Goal: Transaction & Acquisition: Purchase product/service

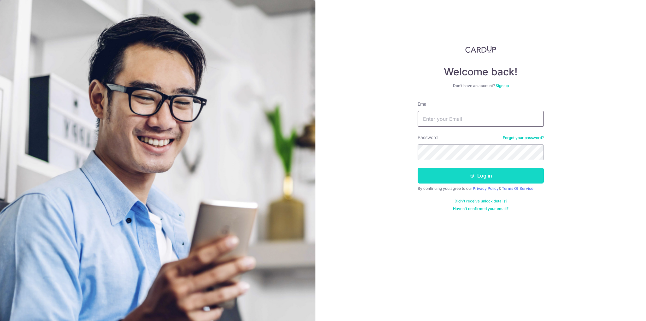
type input "Ivanbuan13@gmail.com"
click at [460, 172] on button "Log in" at bounding box center [480, 176] width 126 height 16
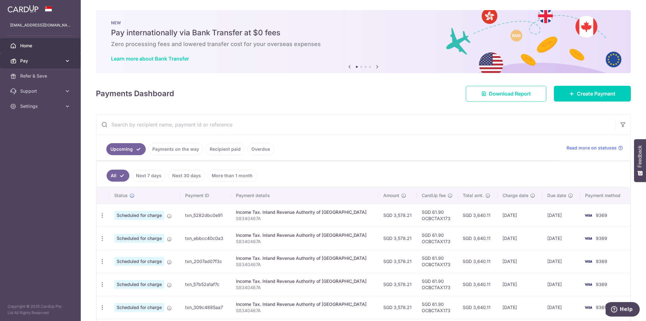
click at [37, 64] on span "Pay" at bounding box center [41, 61] width 42 height 6
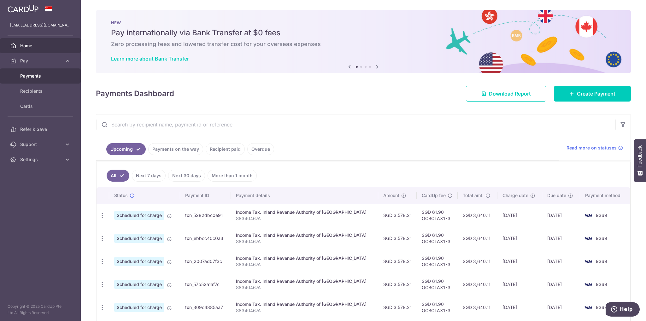
click at [41, 78] on span "Payments" at bounding box center [41, 76] width 42 height 6
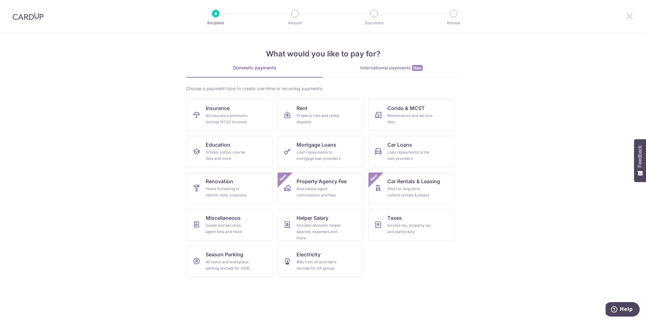
click at [632, 17] on icon at bounding box center [629, 16] width 8 height 8
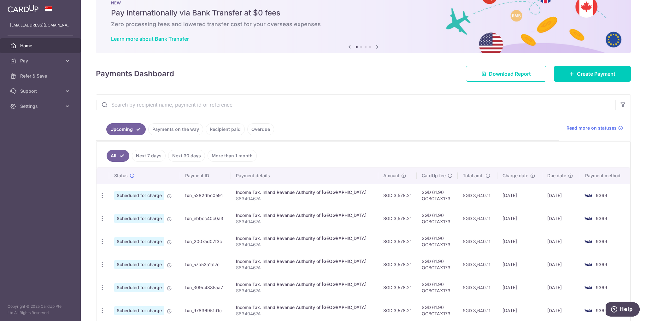
scroll to position [19, 0]
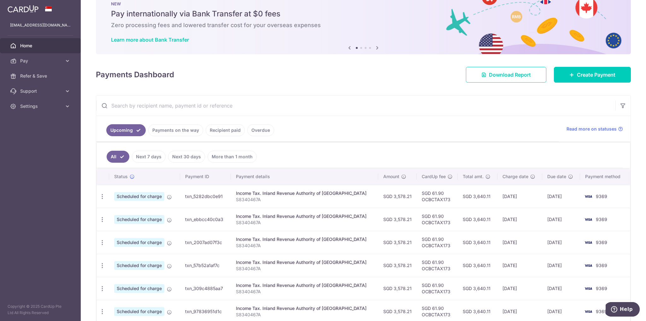
click at [217, 131] on link "Recipient paid" at bounding box center [225, 130] width 39 height 12
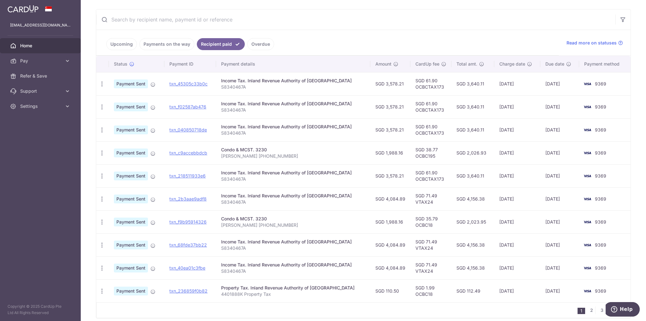
scroll to position [126, 0]
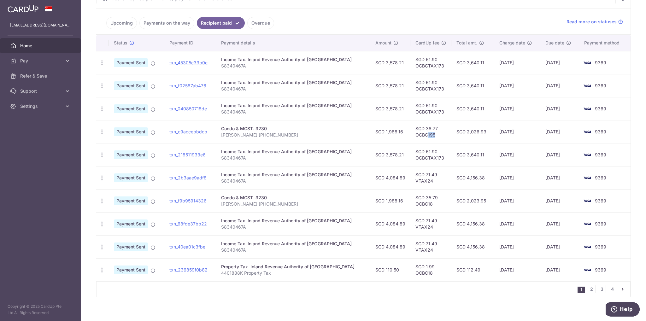
drag, startPoint x: 425, startPoint y: 135, endPoint x: 416, endPoint y: 136, distance: 8.6
click at [416, 136] on td "SGD 38.77 OCBC195" at bounding box center [430, 131] width 41 height 23
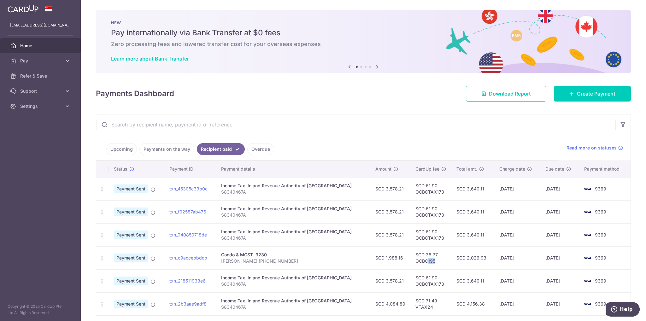
scroll to position [0, 0]
click at [592, 95] on span "Create Payment" at bounding box center [596, 94] width 38 height 8
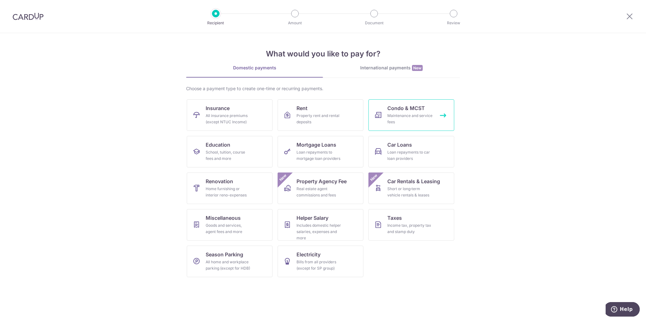
click at [403, 114] on div "Maintenance and service fees" at bounding box center [409, 119] width 45 height 13
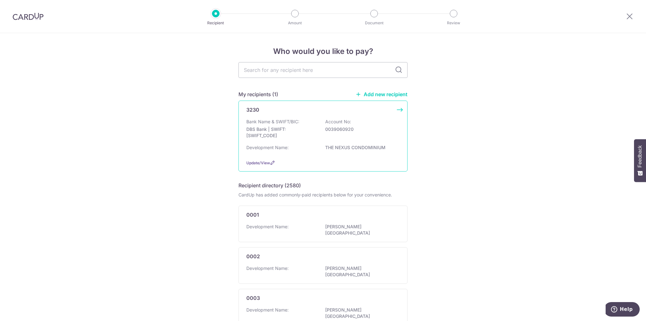
click at [385, 136] on div "Bank Name & SWIFT/BIC: DBS Bank | SWIFT: [SWIFT_CODE] Account No: 0039060920" at bounding box center [322, 130] width 153 height 23
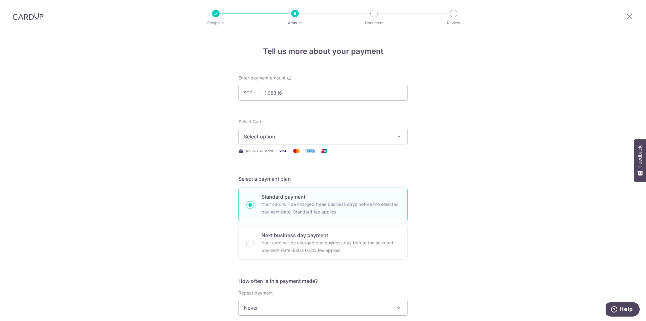
type input "1,988.16"
click at [301, 131] on button "Select option" at bounding box center [322, 137] width 169 height 16
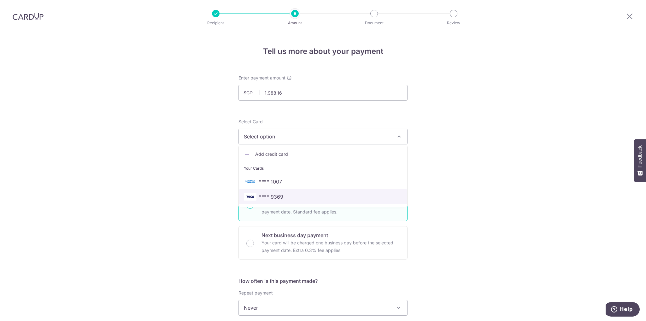
click at [281, 194] on span "**** 9369" at bounding box center [323, 197] width 158 height 8
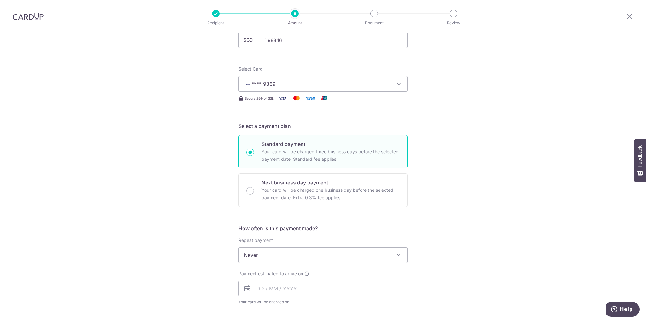
scroll to position [63, 0]
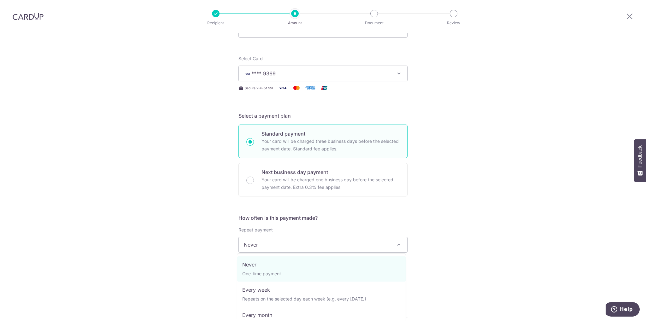
click at [290, 245] on span "Never" at bounding box center [323, 244] width 168 height 15
click at [462, 201] on div "Tell us more about your payment Enter payment amount SGD 1,988.16 1988.16 Selec…" at bounding box center [323, 255] width 646 height 570
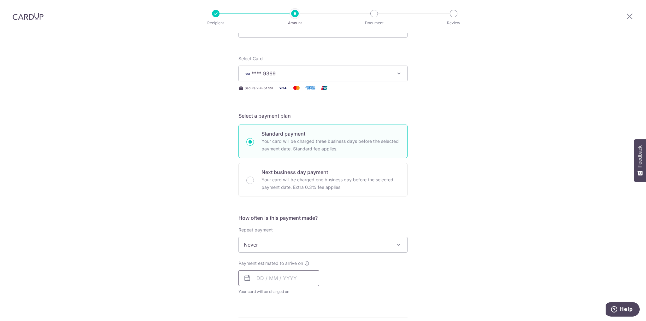
click at [292, 271] on input "text" at bounding box center [278, 278] width 81 height 16
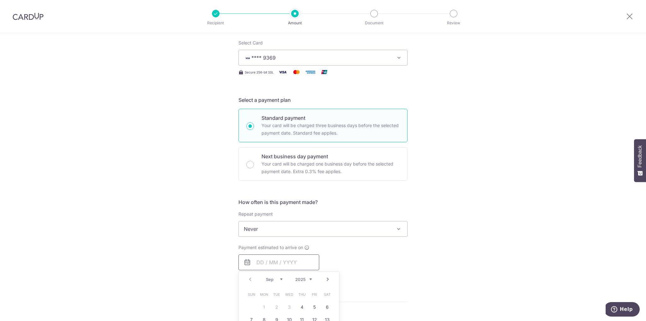
scroll to position [95, 0]
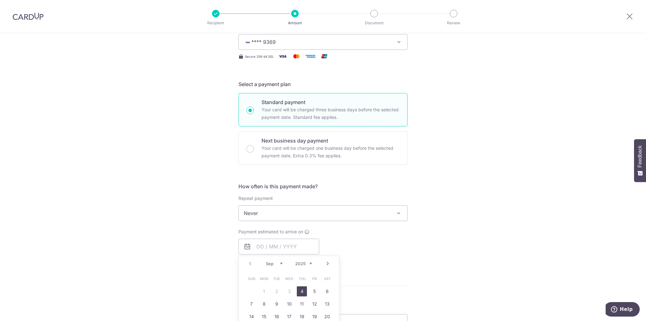
click at [300, 292] on link "4" at bounding box center [302, 291] width 10 height 10
type input "04/09/2025"
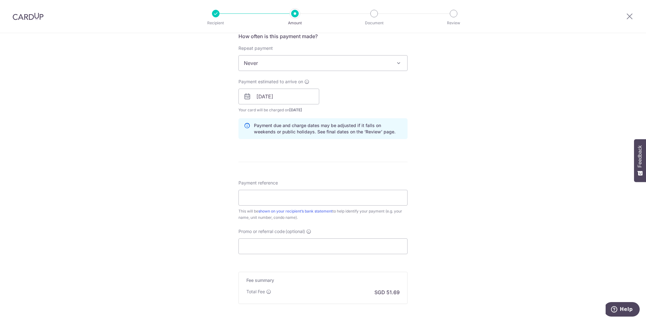
scroll to position [252, 0]
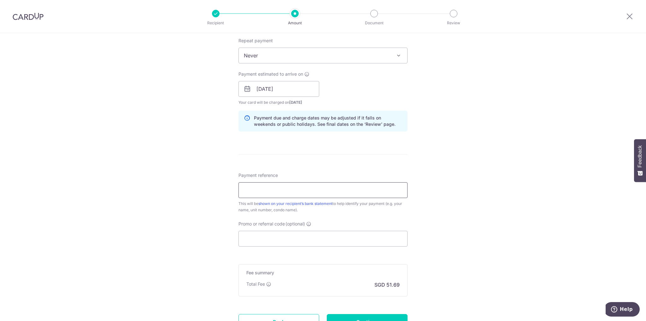
click at [281, 191] on input "Payment reference" at bounding box center [322, 190] width 169 height 16
type input "[PERSON_NAME] [PHONE_NUMBER]"
click at [257, 239] on input "Promo or referral code (optional)" at bounding box center [322, 239] width 169 height 16
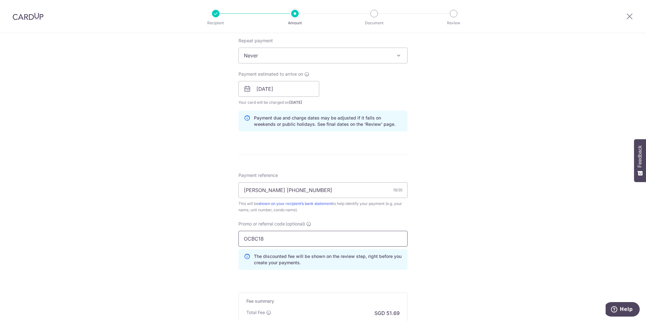
scroll to position [336, 0]
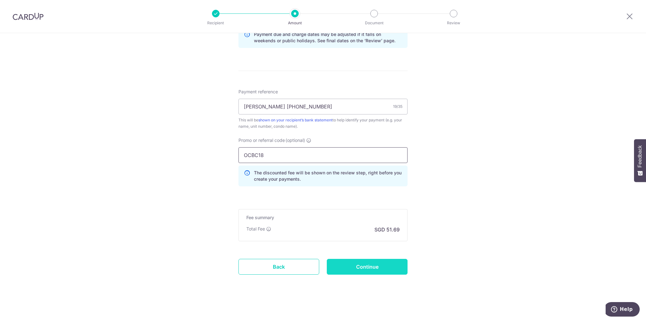
type input "OCBC18"
click at [344, 261] on input "Continue" at bounding box center [367, 267] width 81 height 16
type input "Create Schedule"
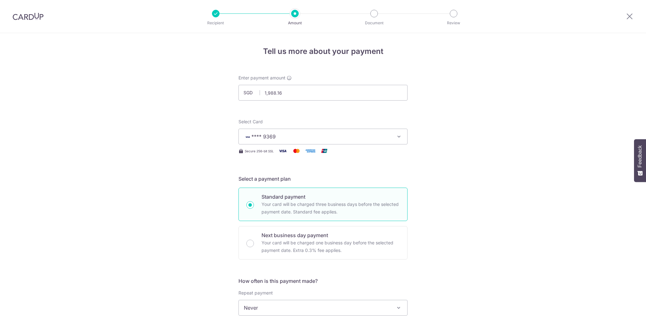
scroll to position [345, 0]
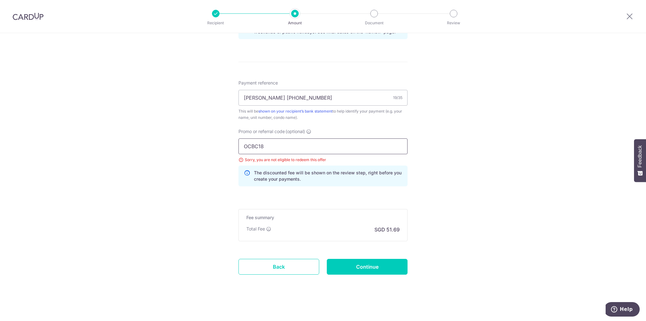
drag, startPoint x: 259, startPoint y: 147, endPoint x: 267, endPoint y: 146, distance: 7.9
click at [267, 146] on input "OCBC18" at bounding box center [322, 146] width 169 height 16
type input "OCBC195"
click at [373, 264] on input "Continue" at bounding box center [367, 267] width 81 height 16
type input "Update Schedule"
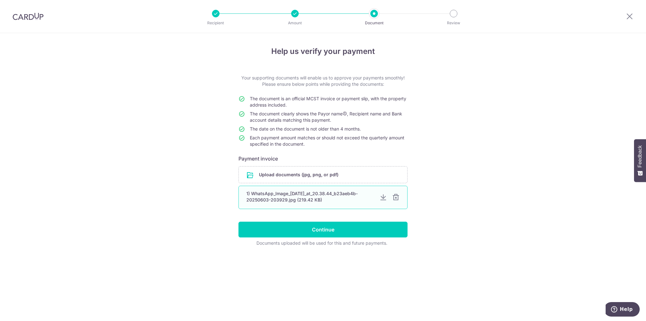
click at [396, 196] on div at bounding box center [396, 198] width 8 height 8
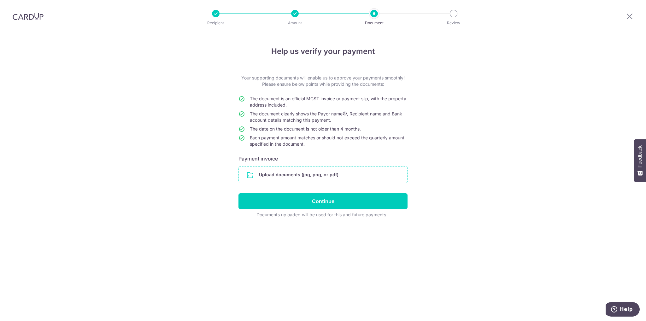
click at [270, 177] on input "file" at bounding box center [323, 174] width 168 height 16
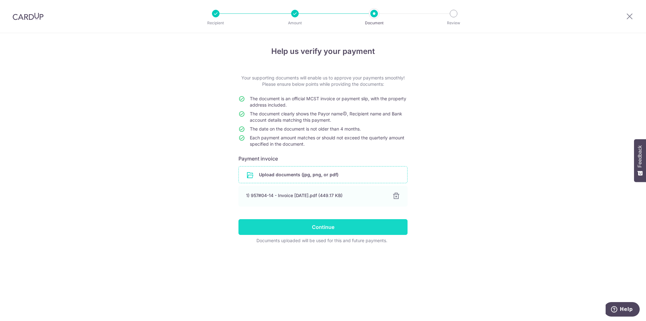
click at [312, 226] on input "Continue" at bounding box center [322, 227] width 169 height 16
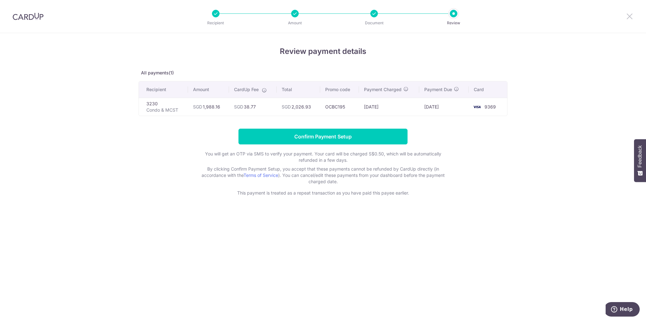
drag, startPoint x: 628, startPoint y: 16, endPoint x: 348, endPoint y: 46, distance: 281.2
click at [628, 16] on icon at bounding box center [629, 16] width 8 height 8
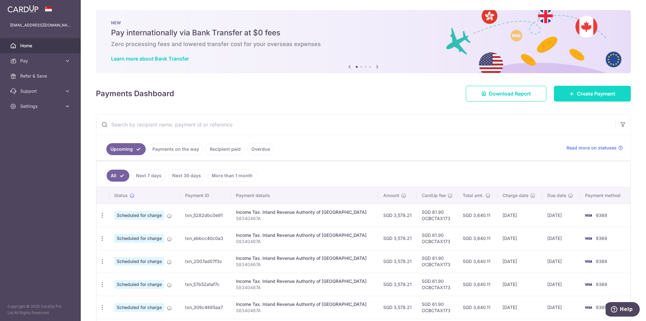
click at [601, 97] on link "Create Payment" at bounding box center [592, 94] width 77 height 16
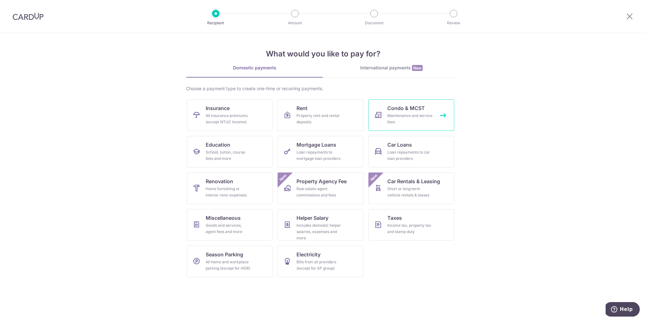
click at [405, 117] on div "Maintenance and service fees" at bounding box center [409, 119] width 45 height 13
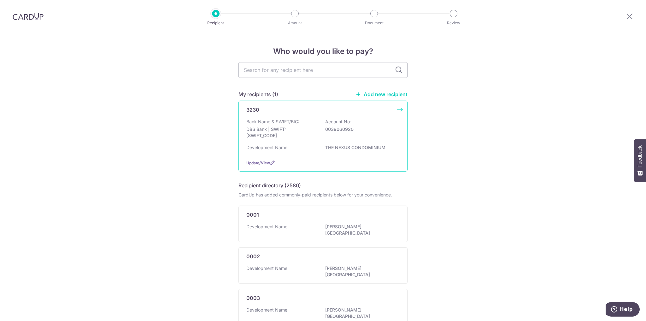
click at [351, 120] on div "Bank Name & SWIFT/BIC: DBS Bank | SWIFT: DBSSSGSGXXX Account No: 0039060920" at bounding box center [322, 130] width 153 height 23
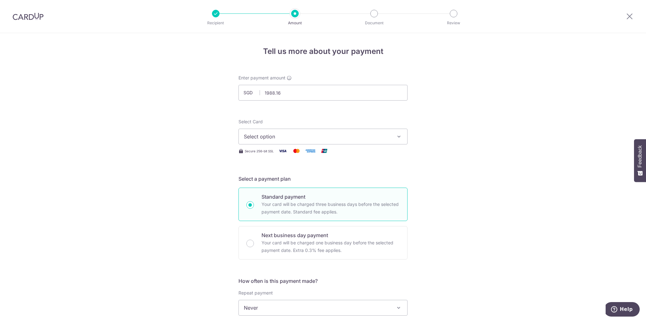
type input "1,988.16"
click at [293, 139] on span "Select option" at bounding box center [317, 137] width 147 height 8
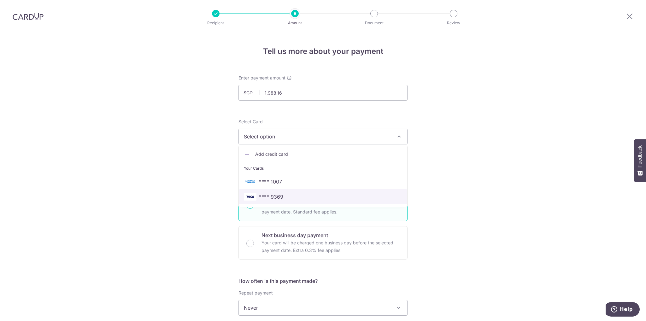
click at [269, 192] on link "**** 9369" at bounding box center [323, 196] width 168 height 15
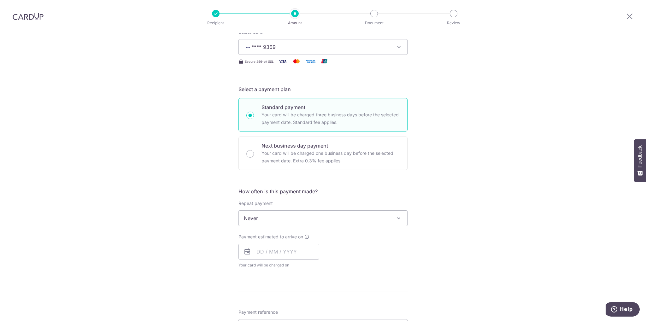
scroll to position [95, 0]
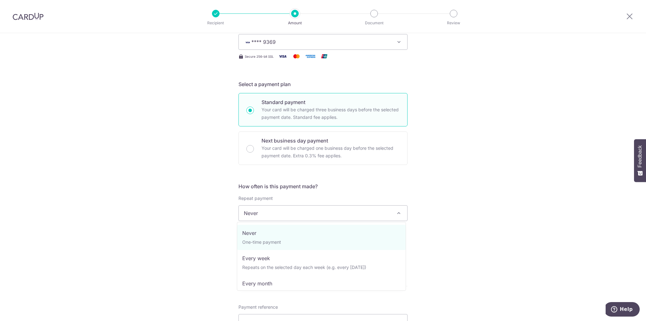
click at [329, 208] on span "Never" at bounding box center [323, 213] width 168 height 15
click at [329, 209] on span "Never" at bounding box center [323, 213] width 168 height 15
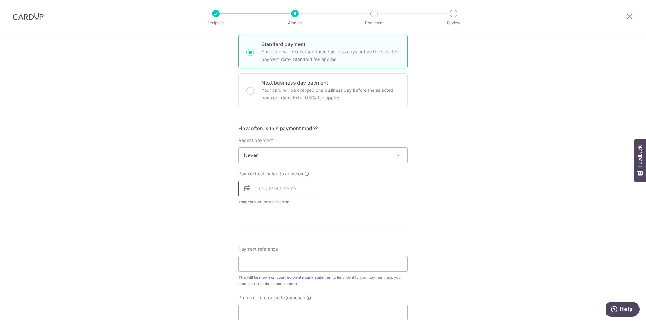
scroll to position [158, 0]
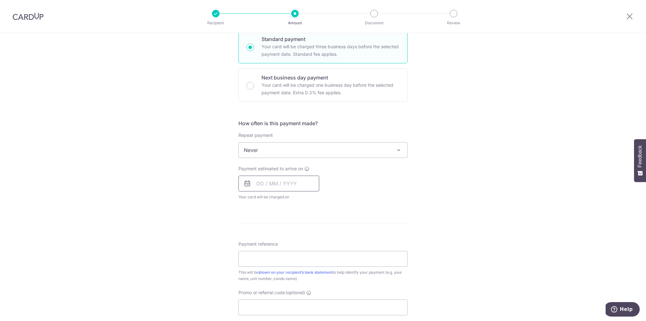
click at [293, 188] on input "text" at bounding box center [278, 184] width 81 height 16
drag, startPoint x: 314, startPoint y: 228, endPoint x: 404, endPoint y: 217, distance: 90.5
click at [314, 228] on link "5" at bounding box center [314, 228] width 10 height 10
type input "[DATE]"
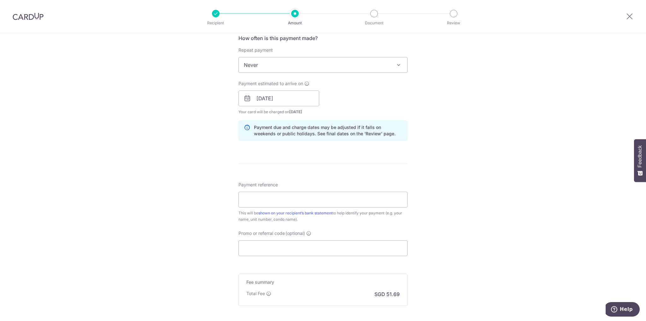
scroll to position [252, 0]
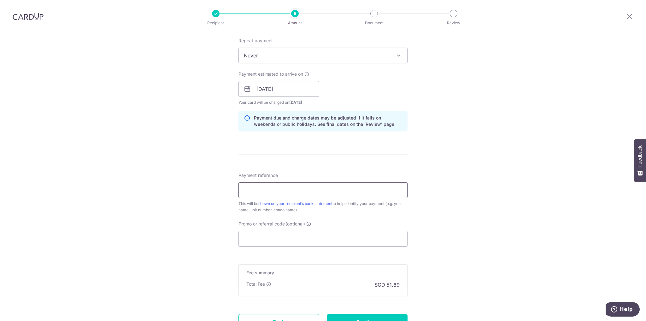
click at [305, 190] on input "Payment reference" at bounding box center [322, 190] width 169 height 16
type input "Ivan Buan 957 04-14"
click at [270, 231] on input "Promo or referral code (optional)" at bounding box center [322, 239] width 169 height 16
click at [324, 241] on input "Promo or referral code (optional)" at bounding box center [322, 239] width 169 height 16
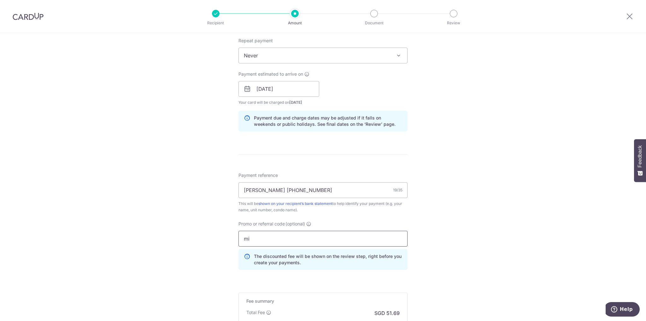
type input "m"
type input "MILELION"
click at [455, 210] on div "Tell us more about your payment Enter payment amount SGD 1,988.16 1988.16 Selec…" at bounding box center [323, 93] width 646 height 624
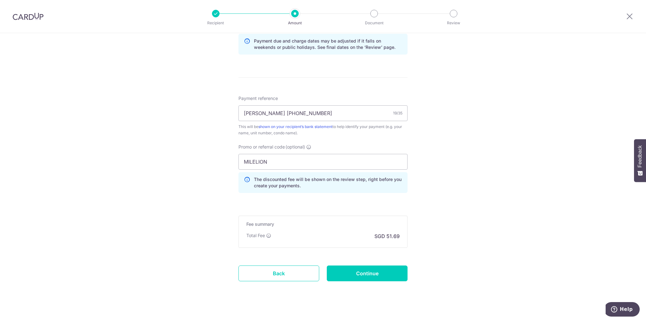
scroll to position [336, 0]
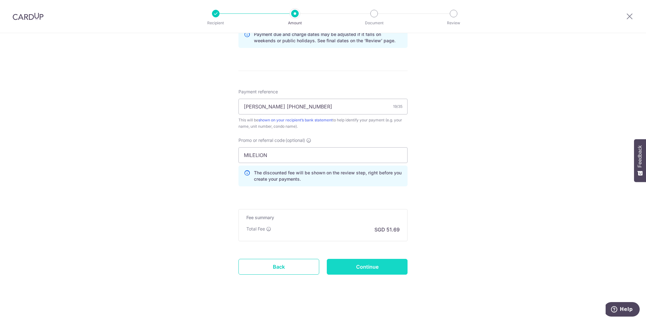
click at [357, 261] on input "Continue" at bounding box center [367, 267] width 81 height 16
type input "Create Schedule"
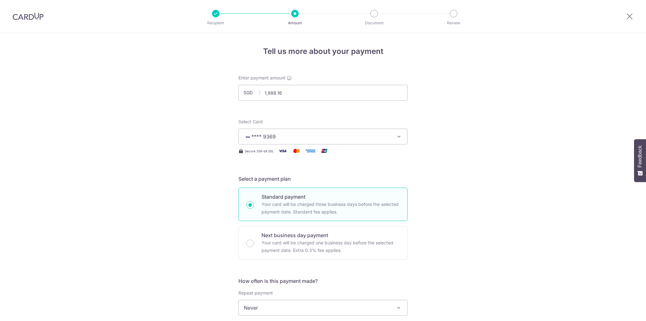
scroll to position [345, 0]
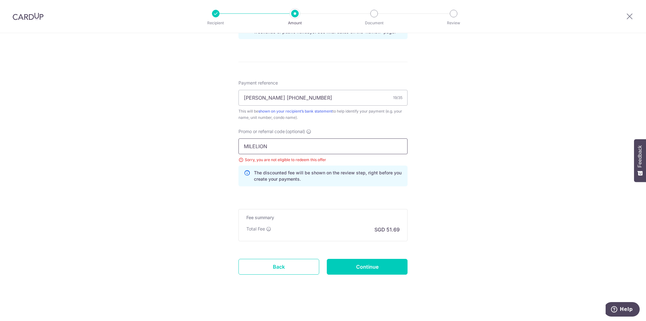
drag, startPoint x: 282, startPoint y: 143, endPoint x: 192, endPoint y: 138, distance: 90.3
click at [192, 138] on div "Tell us more about your payment Enter payment amount SGD 1,988.16 1988.16 Selec…" at bounding box center [323, 5] width 646 height 633
paste input "3HOME25R"
type input "3HOME25R"
click at [352, 264] on input "Continue" at bounding box center [367, 267] width 81 height 16
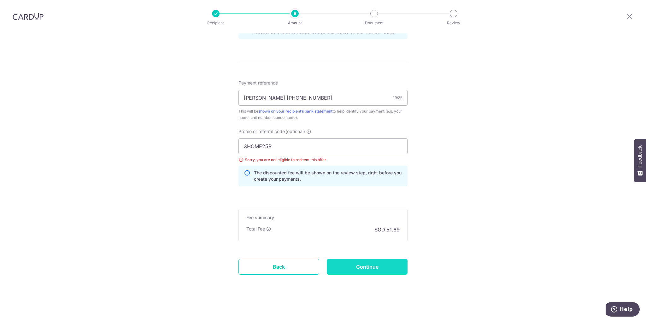
type input "Update Schedule"
drag, startPoint x: 270, startPoint y: 145, endPoint x: 200, endPoint y: 138, distance: 69.8
click at [200, 138] on div "Tell us more about your payment Enter payment amount SGD 1,988.16 1988.16 Selec…" at bounding box center [323, 5] width 646 height 633
paste input "REC185"
type input "REC185"
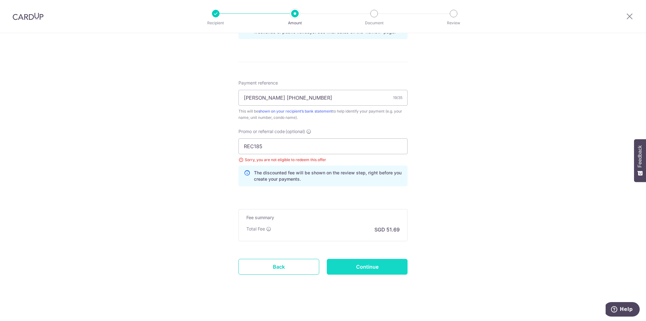
click at [349, 265] on input "Continue" at bounding box center [367, 267] width 81 height 16
type input "Update Schedule"
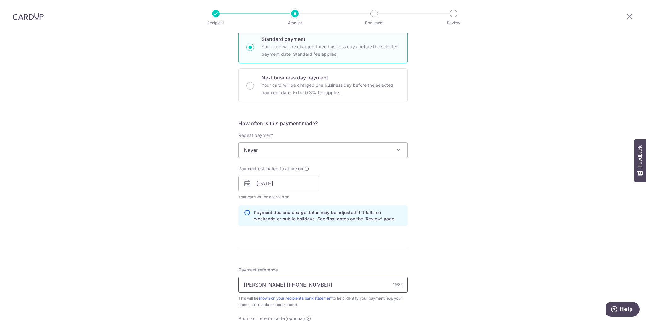
scroll to position [315, 0]
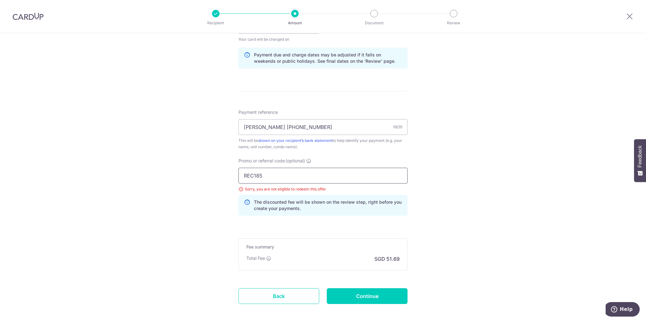
drag, startPoint x: 288, startPoint y: 182, endPoint x: 235, endPoint y: 174, distance: 53.5
click at [235, 174] on div "Promo or referral code (optional) REC185 Sorry, you are not eligible to redeem …" at bounding box center [323, 189] width 177 height 63
paste input "OCBC18"
type input "OCBC18"
click at [358, 294] on input "Continue" at bounding box center [367, 296] width 81 height 16
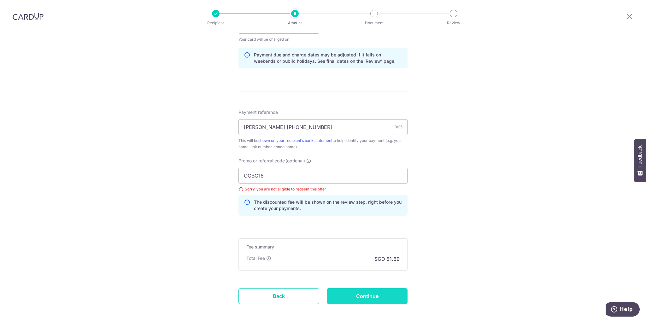
type input "Update Schedule"
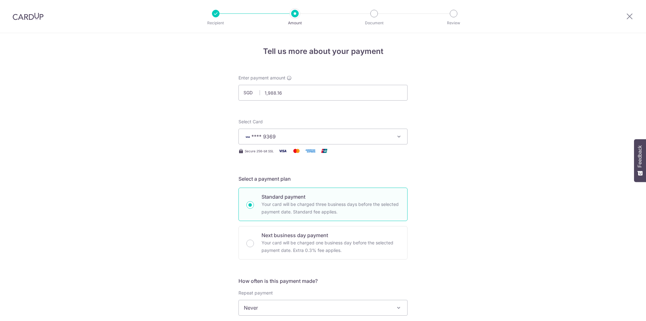
scroll to position [345, 0]
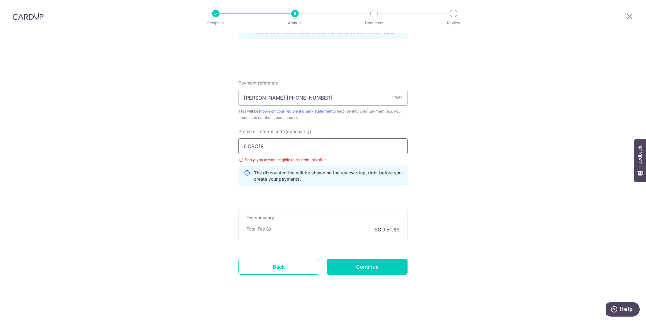
click at [299, 141] on input "OCBC18" at bounding box center [322, 146] width 169 height 16
type input "OCBC195"
click at [360, 268] on input "Continue" at bounding box center [367, 267] width 81 height 16
type input "Update Schedule"
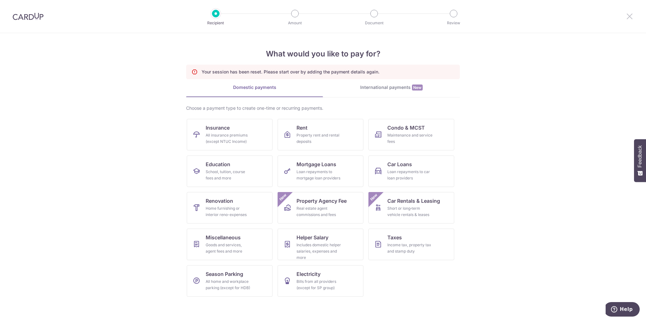
click at [630, 17] on icon at bounding box center [629, 16] width 8 height 8
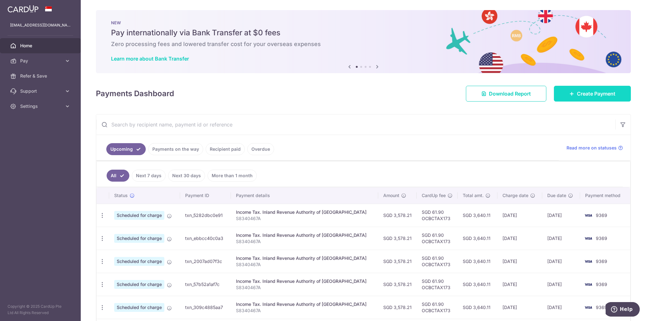
click at [564, 94] on link "Create Payment" at bounding box center [592, 94] width 77 height 16
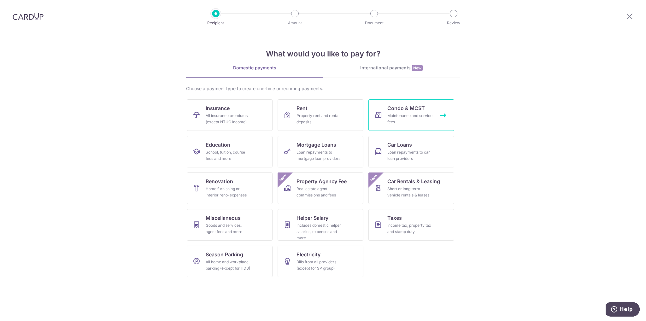
click at [405, 107] on span "Condo & MCST" at bounding box center [406, 108] width 38 height 8
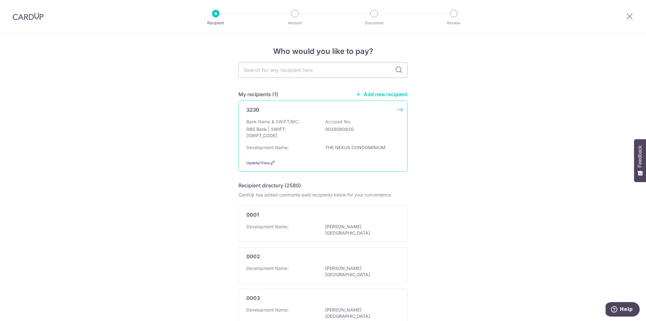
click at [309, 121] on div "Bank Name & SWIFT/BIC: DBS Bank | SWIFT: DBSSSGSGXXX Account No: 0039060920" at bounding box center [322, 130] width 153 height 23
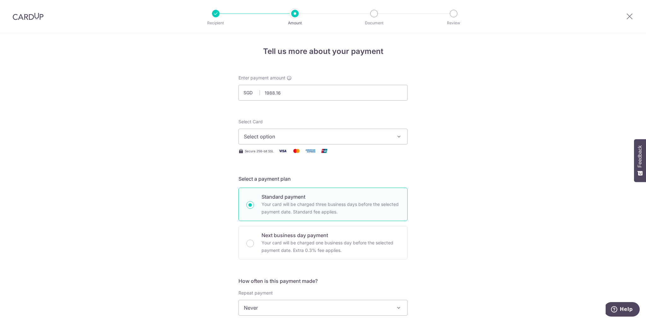
type input "1,988.16"
click at [286, 133] on span "Select option" at bounding box center [317, 137] width 147 height 8
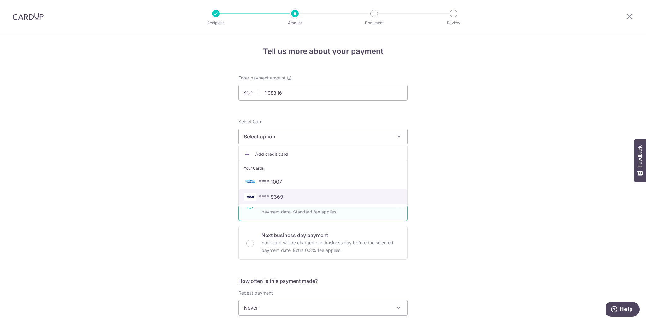
click at [275, 194] on span "**** 9369" at bounding box center [271, 197] width 24 height 8
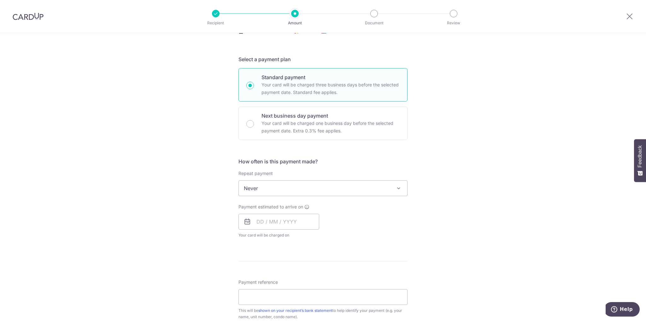
scroll to position [126, 0]
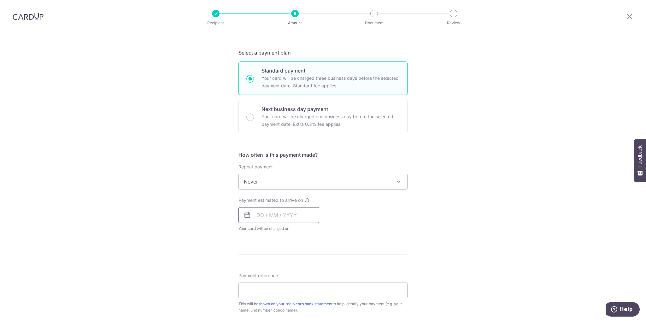
click at [287, 211] on input "text" at bounding box center [278, 215] width 81 height 16
drag, startPoint x: 313, startPoint y: 260, endPoint x: 413, endPoint y: 190, distance: 121.9
click at [313, 260] on link "5" at bounding box center [314, 260] width 10 height 10
type input "05/09/2025"
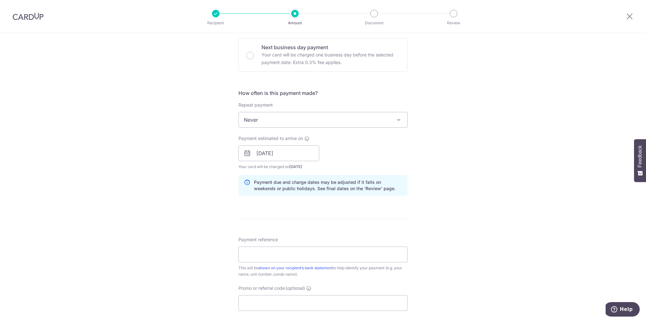
scroll to position [189, 0]
click at [323, 254] on input "Payment reference" at bounding box center [322, 253] width 169 height 16
type input "Ivan Buan 957 04-14"
click at [274, 295] on input "Promo or referral code (optional)" at bounding box center [322, 302] width 169 height 16
type input "o"
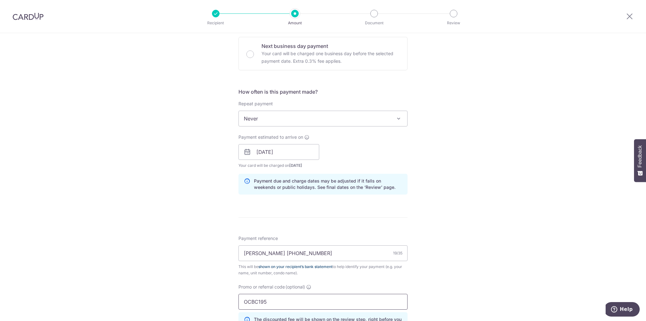
scroll to position [315, 0]
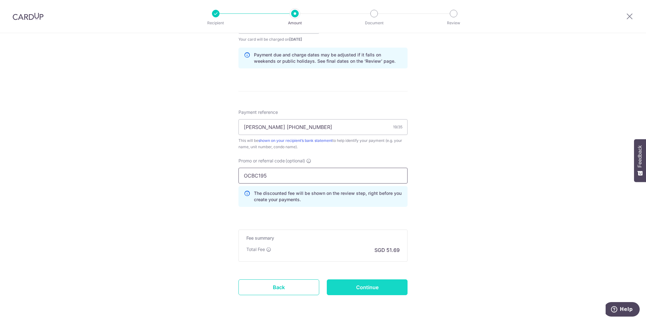
type input "OCBC195"
click at [382, 283] on input "Continue" at bounding box center [367, 287] width 81 height 16
type input "Create Schedule"
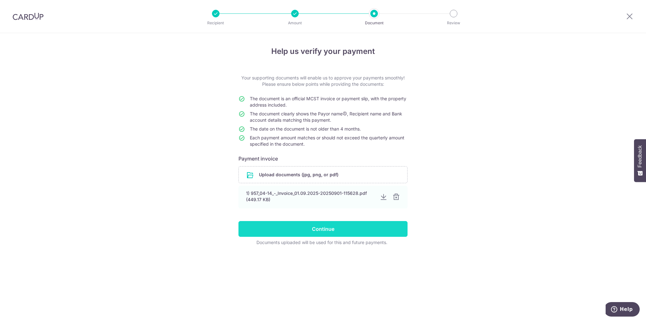
click at [342, 227] on input "Continue" at bounding box center [322, 229] width 169 height 16
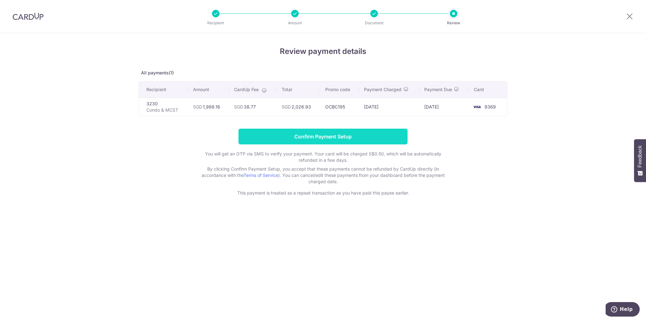
click at [322, 135] on input "Confirm Payment Setup" at bounding box center [322, 137] width 169 height 16
